Goal: Task Accomplishment & Management: Manage account settings

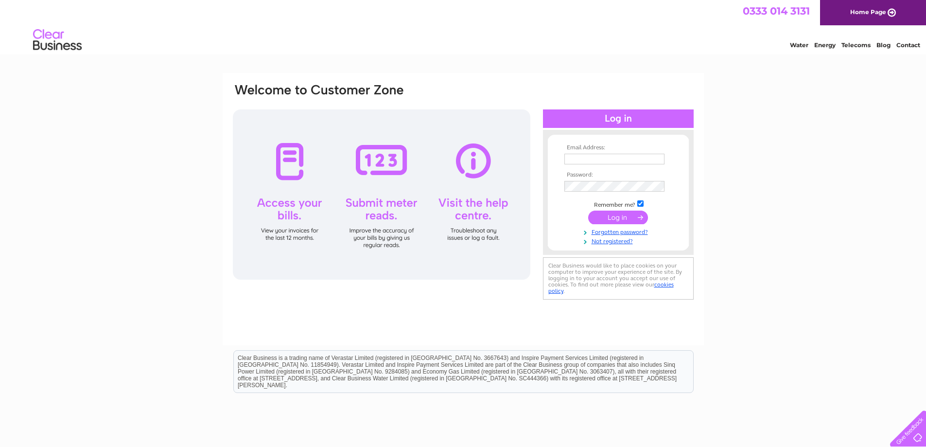
type input "[EMAIL_ADDRESS][DOMAIN_NAME]"
click at [611, 216] on input "submit" at bounding box center [618, 217] width 60 height 14
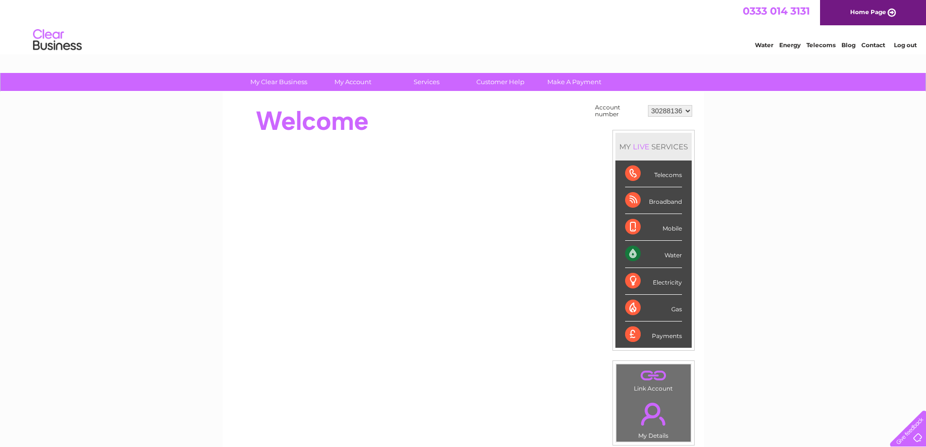
click at [656, 252] on div "Water" at bounding box center [653, 254] width 57 height 27
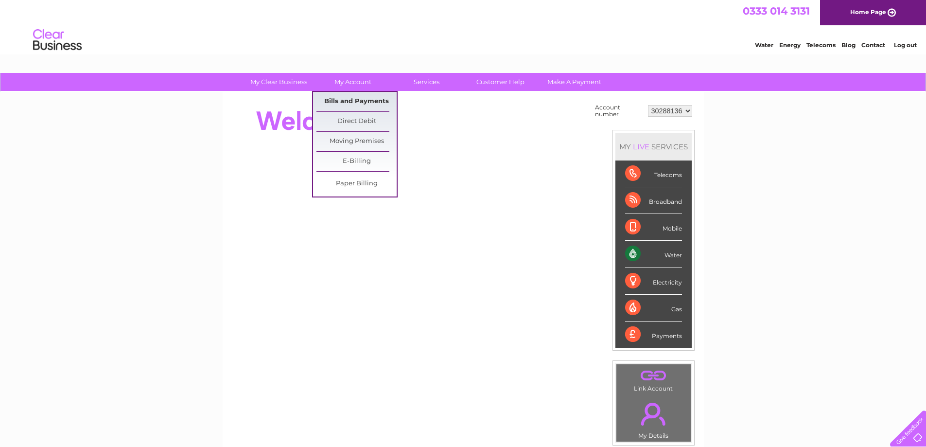
click at [353, 98] on link "Bills and Payments" at bounding box center [356, 101] width 80 height 19
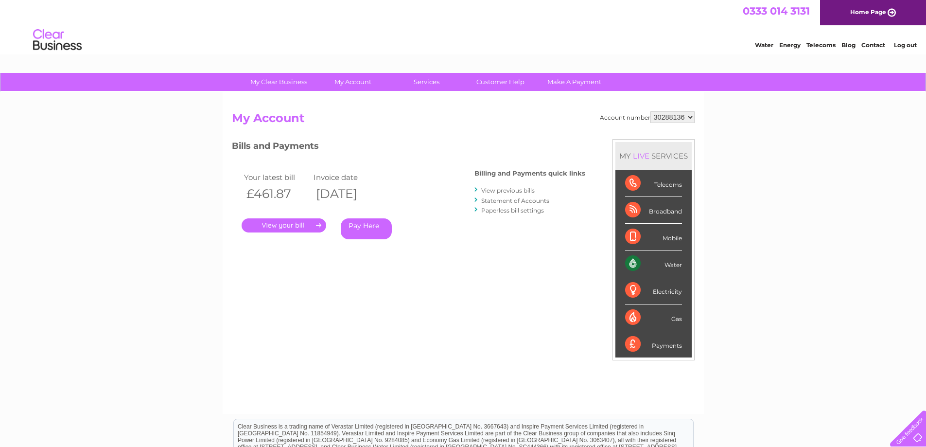
click at [298, 225] on link "." at bounding box center [284, 225] width 85 height 14
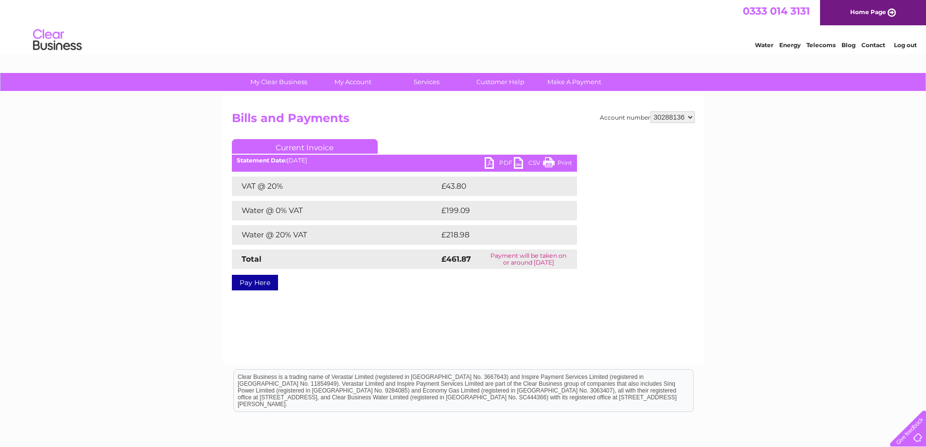
click at [501, 161] on link "PDF" at bounding box center [499, 164] width 29 height 14
